Goal: Task Accomplishment & Management: Use online tool/utility

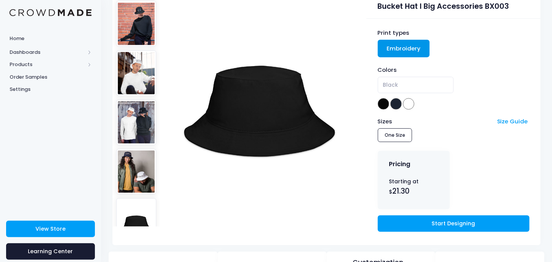
scroll to position [76, 0]
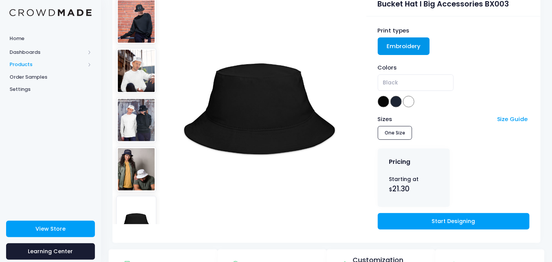
click at [22, 64] on span "Products" at bounding box center [48, 65] width 76 height 8
click at [54, 76] on span "Product Builder" at bounding box center [57, 77] width 70 height 8
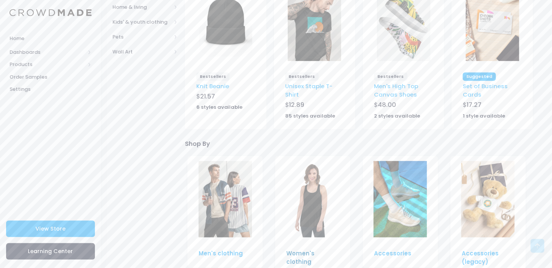
scroll to position [305, 0]
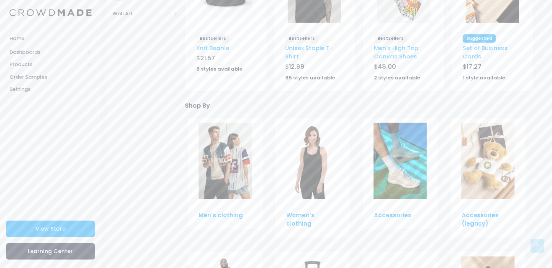
click at [204, 155] on img at bounding box center [225, 161] width 53 height 76
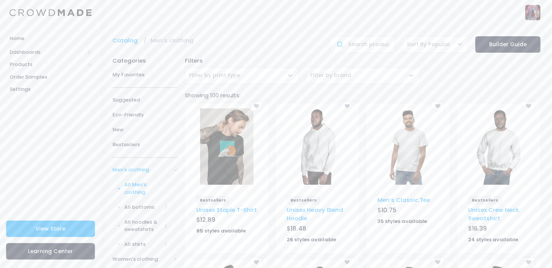
scroll to position [76, 0]
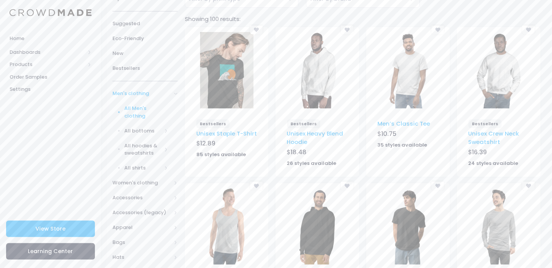
click at [415, 79] on img at bounding box center [408, 70] width 53 height 76
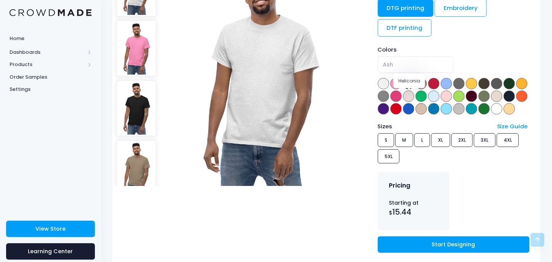
scroll to position [76, 0]
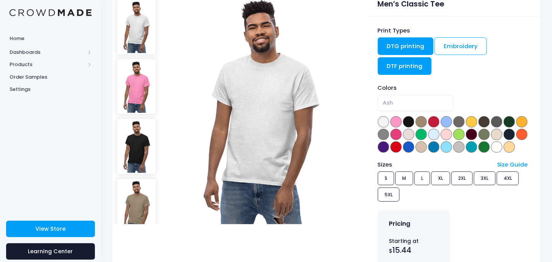
click at [404, 64] on link "DTF printing" at bounding box center [405, 66] width 54 height 18
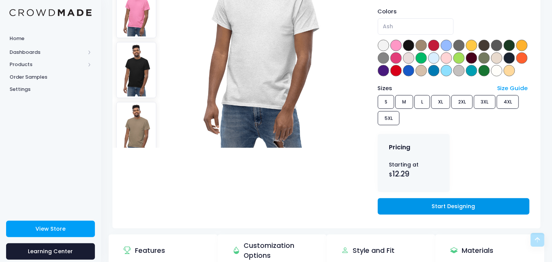
click at [443, 214] on link "Start Designing" at bounding box center [454, 206] width 152 height 16
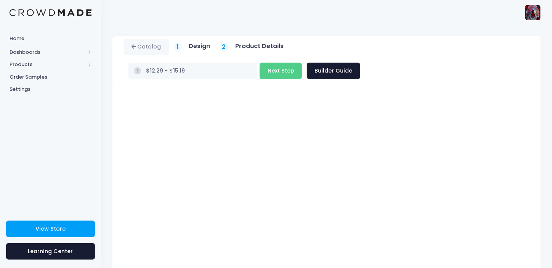
scroll to position [72, 0]
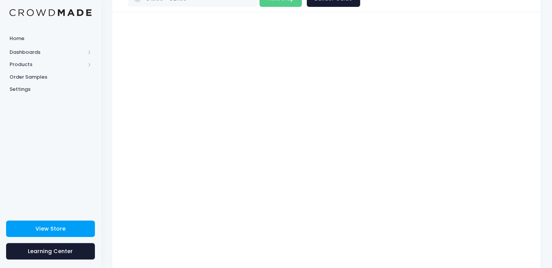
type input "$17.08 - $19.98"
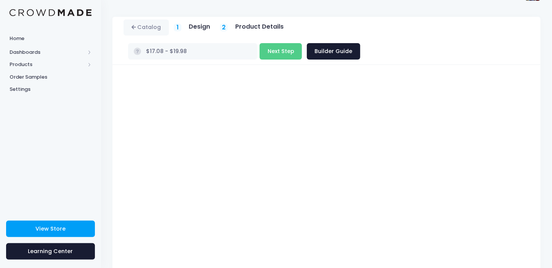
scroll to position [0, 0]
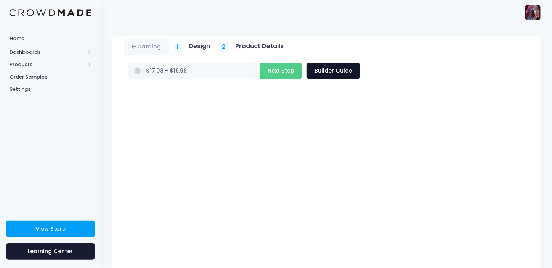
click at [360, 63] on link "Builder Guide" at bounding box center [333, 71] width 53 height 16
click at [302, 63] on button "Next Step" at bounding box center [281, 71] width 42 height 16
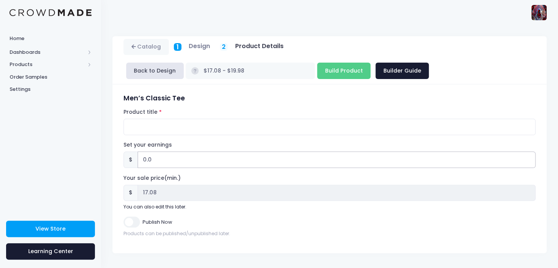
click at [146, 158] on input "0.0" at bounding box center [337, 159] width 398 height 16
click at [145, 159] on input "0.0" at bounding box center [337, 159] width 398 height 16
type input "01.0"
type input "$18.08 - $20.98"
type input "18.08"
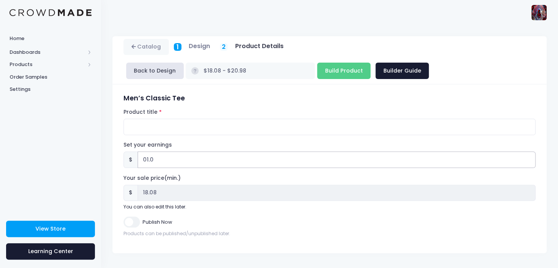
type input "013.0"
type input "$30.08 - $32.98"
type input "30.08"
type input "013.0"
click at [153, 125] on input "Product title" at bounding box center [330, 127] width 412 height 16
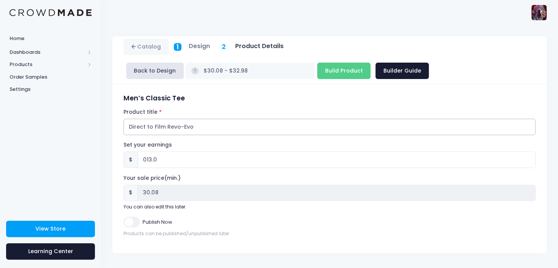
click at [197, 126] on input "Direct to Film Revo-Evo" at bounding box center [330, 127] width 412 height 16
type input "Direct to Film Revo-Evo classic tee"
click at [130, 214] on form "Men’s Classic Tee Product title Direct to Film Revo-Evo classic tee Set your ea…" at bounding box center [330, 165] width 412 height 143
click at [127, 220] on input "Publish Now" at bounding box center [132, 221] width 16 height 11
checkbox input "true"
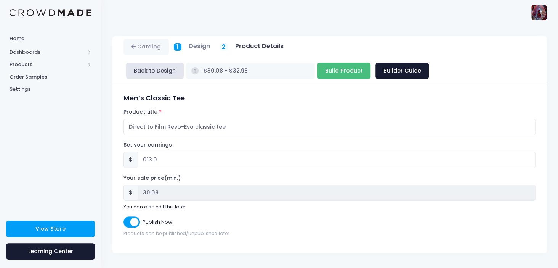
click at [317, 72] on input "Build Product" at bounding box center [343, 71] width 53 height 16
type input "Building product..."
